Goal: Transaction & Acquisition: Purchase product/service

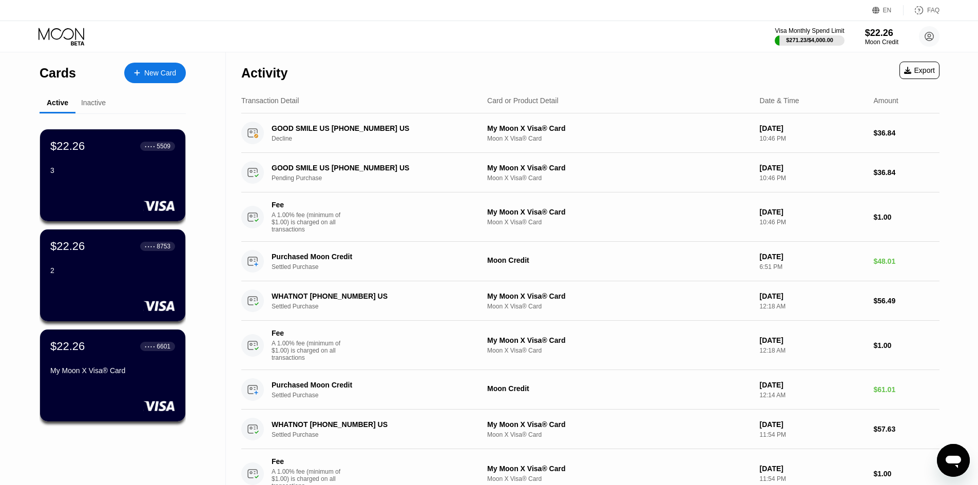
click at [88, 102] on div "Inactive" at bounding box center [93, 103] width 25 height 8
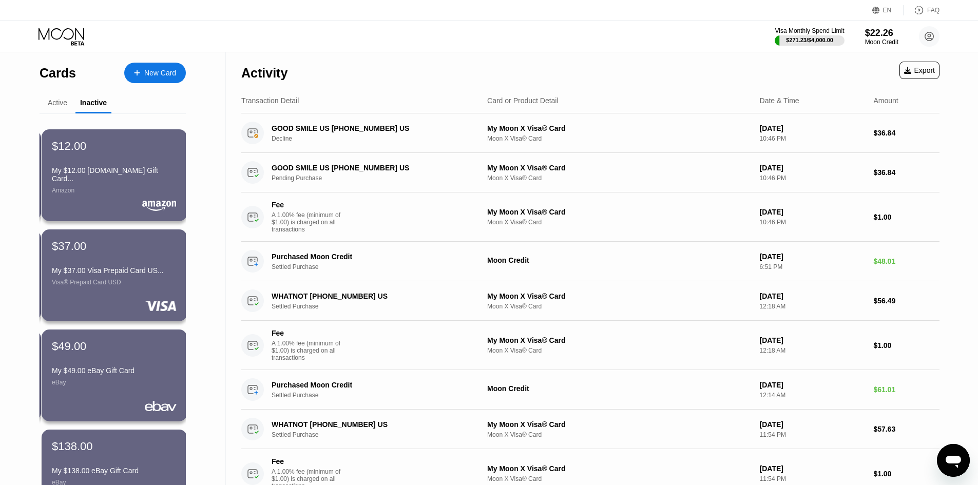
click at [52, 107] on div "Active" at bounding box center [58, 103] width 20 height 8
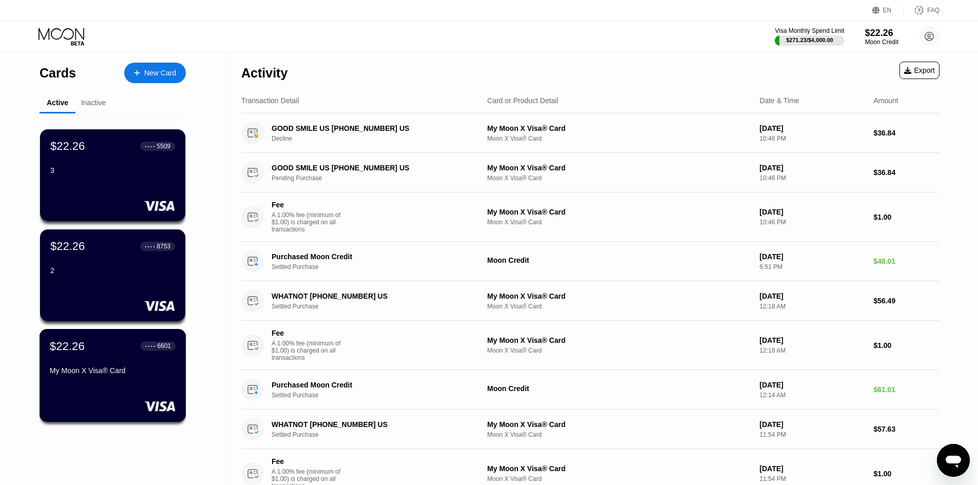
click at [127, 375] on div "My Moon X Visa® Card" at bounding box center [113, 371] width 126 height 8
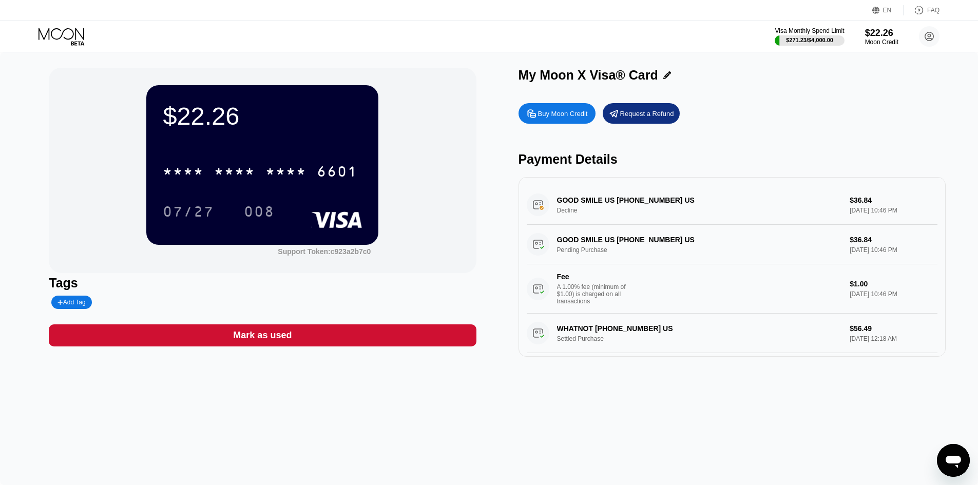
click at [553, 109] on div "Buy Moon Credit" at bounding box center [557, 113] width 77 height 21
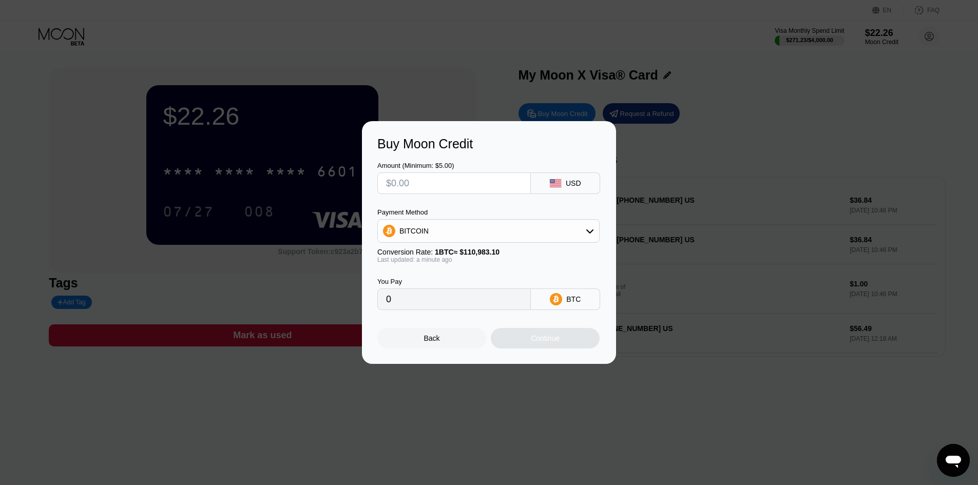
click at [452, 191] on input "text" at bounding box center [454, 183] width 136 height 21
type input "$1"
type input "0.00000902"
type input "$12"
type input "0.00010813"
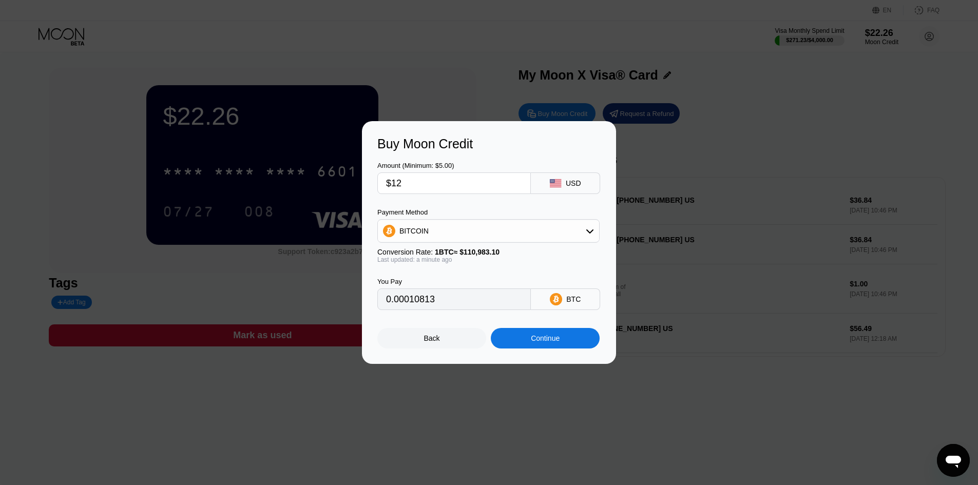
type input "$12"
click at [463, 228] on div "BITCOIN" at bounding box center [488, 231] width 221 height 21
click at [444, 280] on span "USDT on TRON" at bounding box center [428, 282] width 52 height 8
type input "12.12"
click at [544, 349] on div "Continue" at bounding box center [545, 338] width 109 height 21
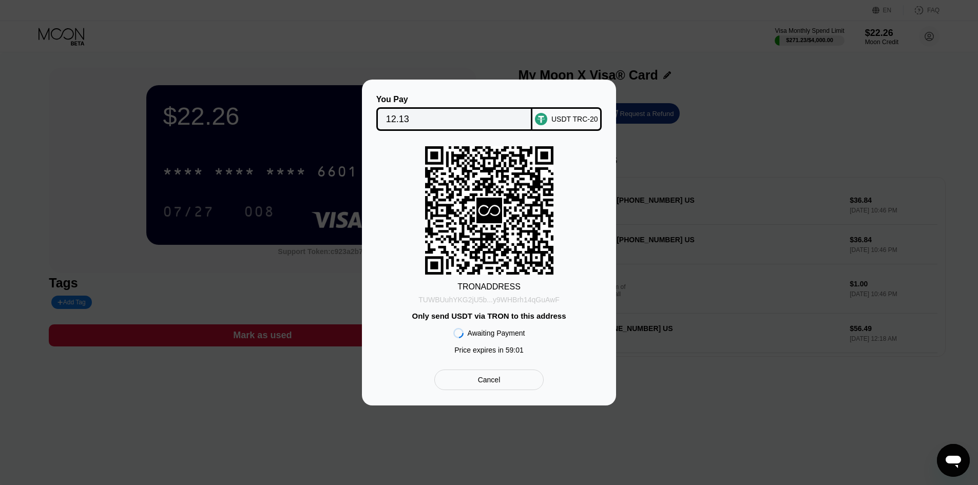
click at [511, 300] on div "TUWBUuhYKG2jU5b...y9WHBrh14qGuAwF" at bounding box center [488, 300] width 141 height 8
click at [426, 119] on input "12.13" at bounding box center [454, 119] width 137 height 21
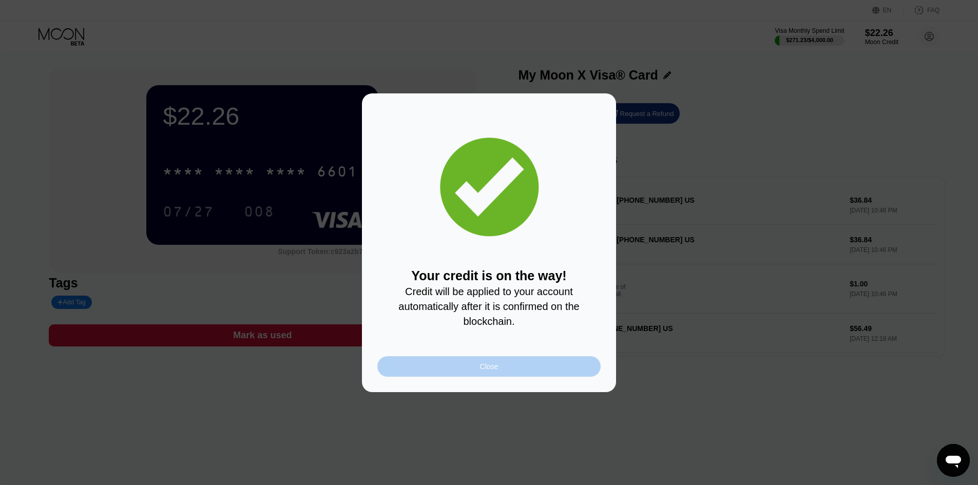
click at [521, 369] on div "Close" at bounding box center [488, 366] width 223 height 21
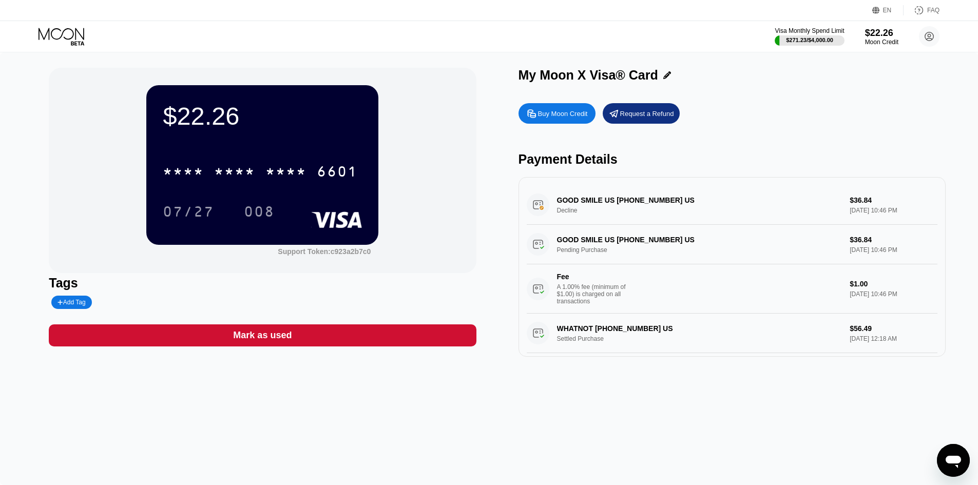
click at [51, 36] on icon at bounding box center [62, 34] width 46 height 12
